Goal: Task Accomplishment & Management: Manage account settings

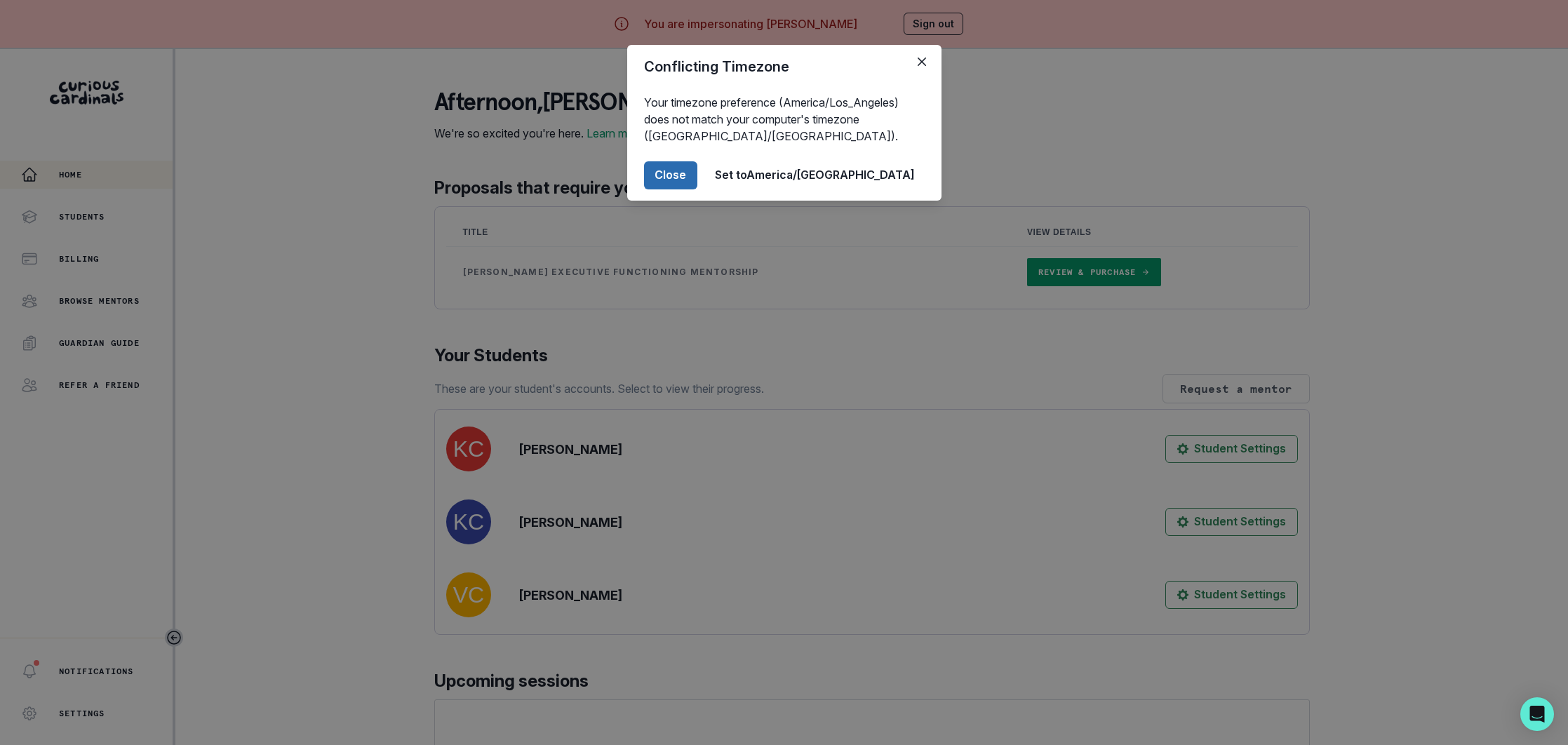
click at [697, 181] on button "Close" at bounding box center [670, 176] width 53 height 28
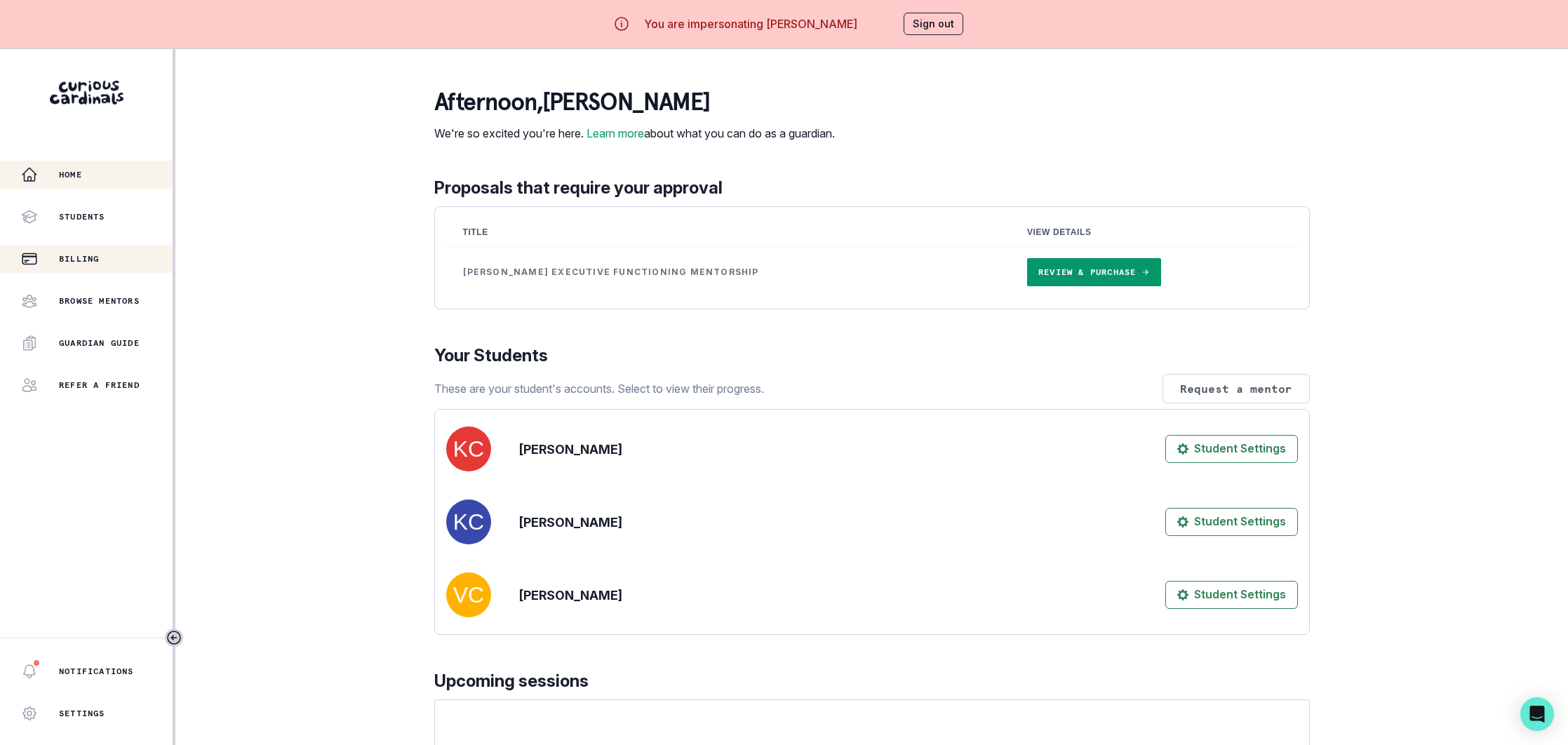
click at [84, 258] on p "Billing" at bounding box center [79, 258] width 40 height 11
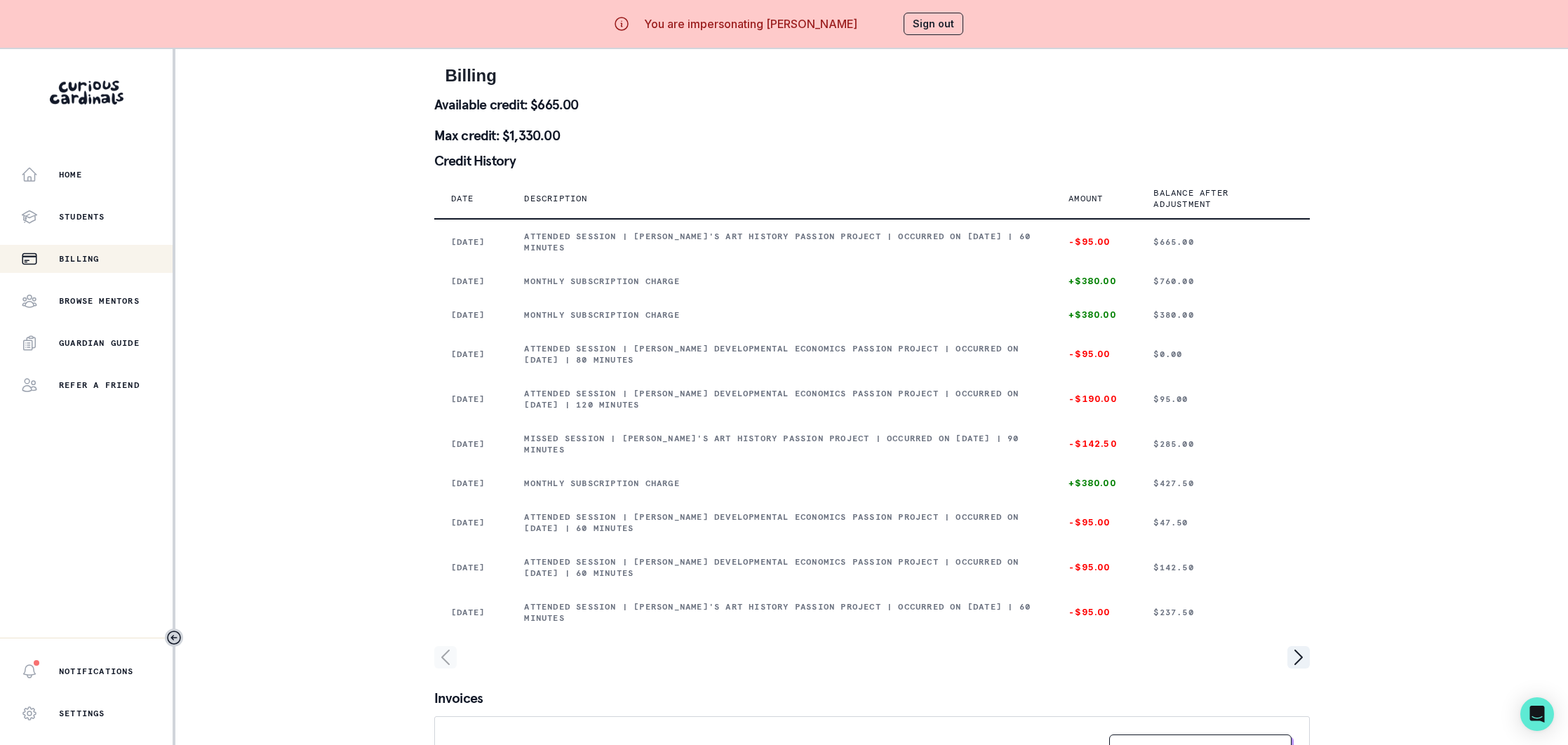
click at [939, 18] on button "Sign out" at bounding box center [933, 23] width 60 height 22
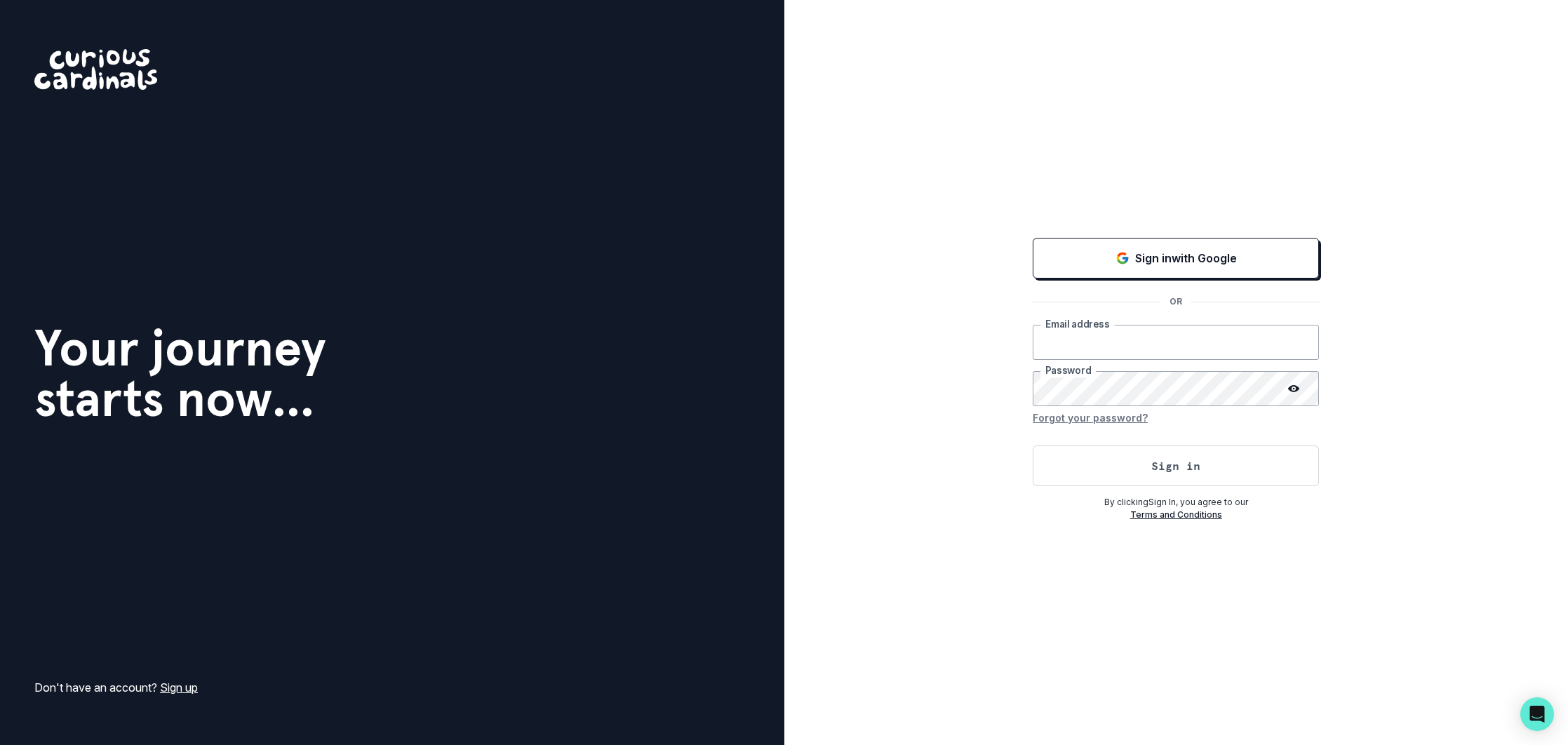
type input "[EMAIL_ADDRESS][DOMAIN_NAME]"
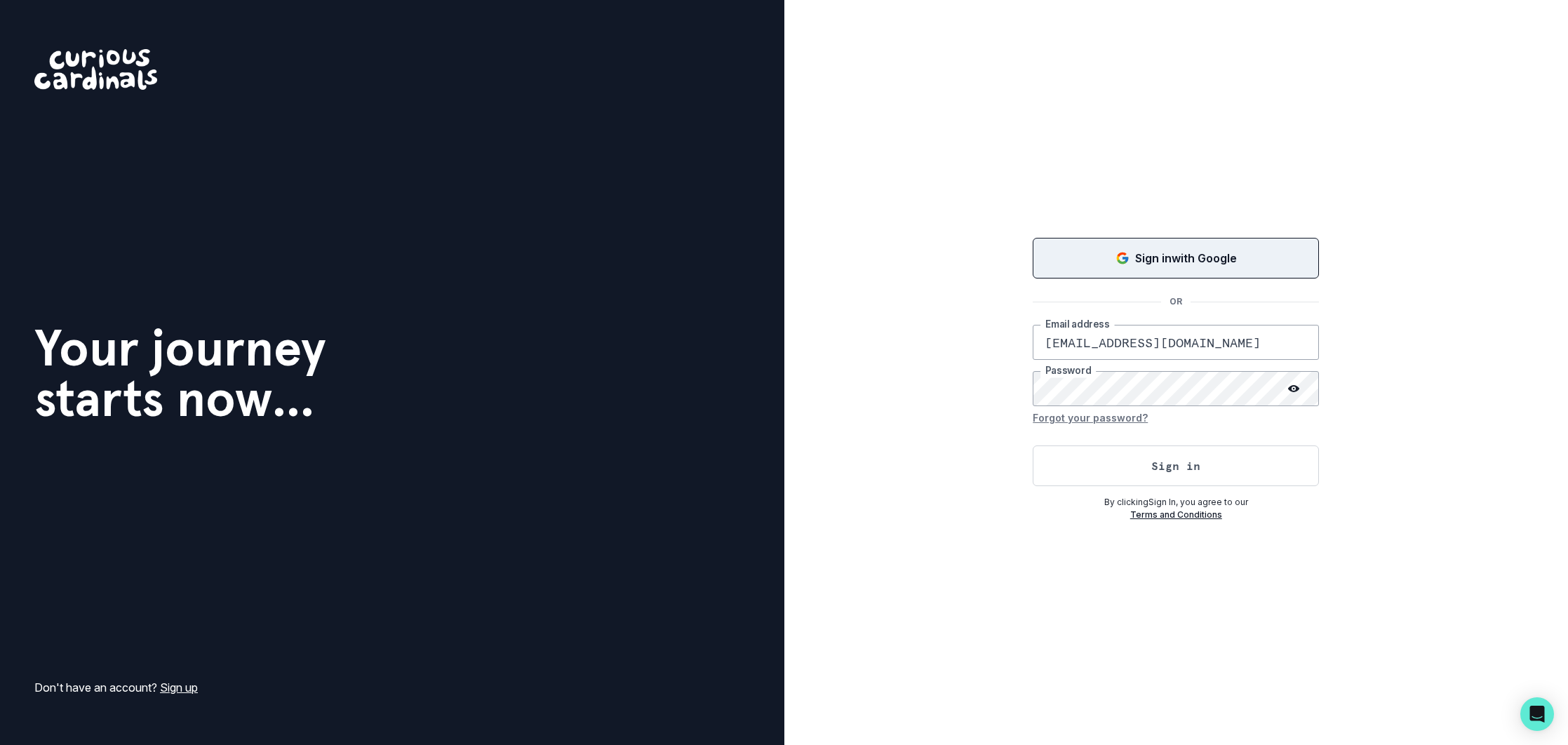
click at [1128, 252] on div "Sign in with Google" at bounding box center [1176, 258] width 251 height 17
